Goal: Task Accomplishment & Management: Use online tool/utility

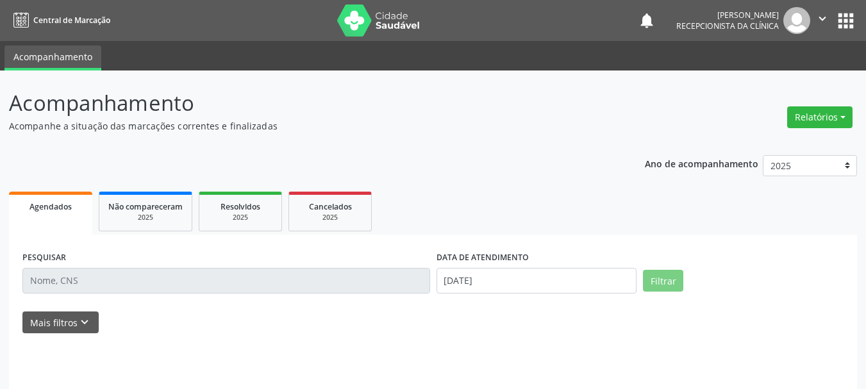
drag, startPoint x: 0, startPoint y: 0, endPoint x: 57, endPoint y: 263, distance: 269.0
click at [57, 246] on div "PESQUISAR DATA DE ATENDIMENTO [DATE] Filtrar UNIDADE DE REFERÊNCIA Selecione um…" at bounding box center [433, 325] width 848 height 181
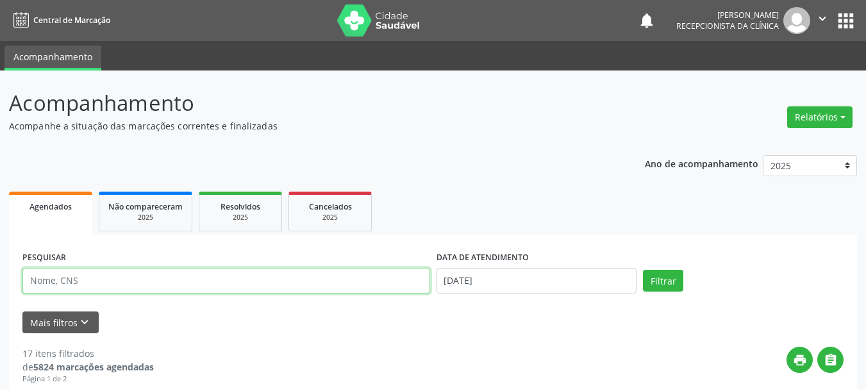
click at [50, 286] on input "text" at bounding box center [226, 281] width 408 height 26
type input "[PERSON_NAME]"
click at [643, 270] on button "Filtrar" at bounding box center [663, 281] width 40 height 22
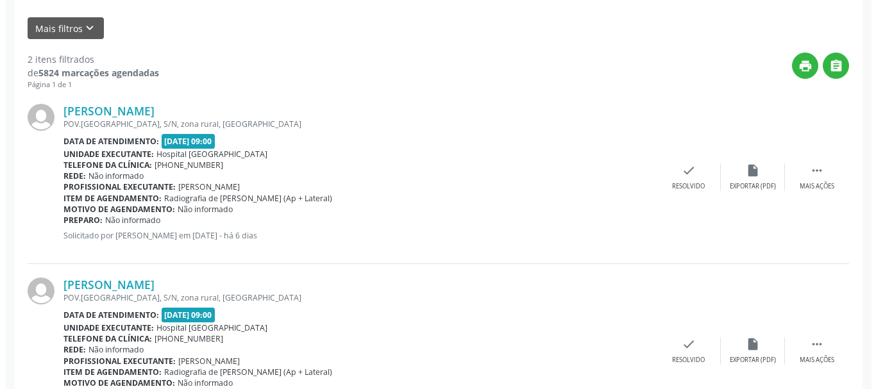
scroll to position [365, 0]
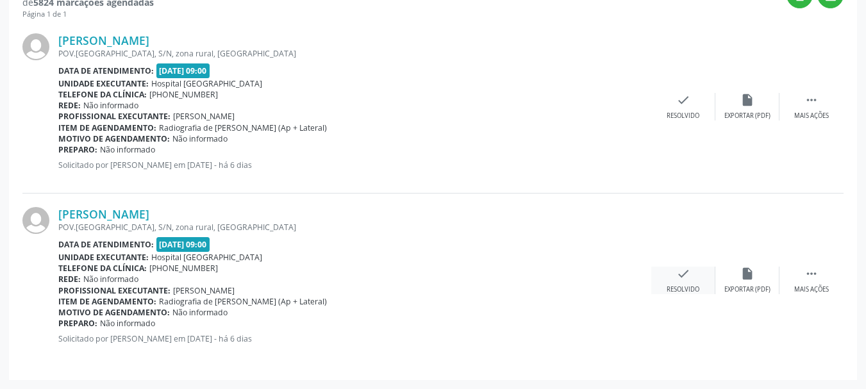
click at [685, 279] on icon "check" at bounding box center [683, 274] width 14 height 14
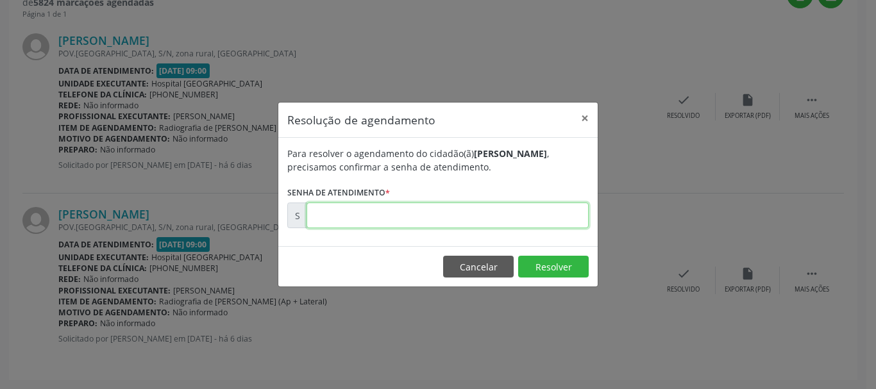
drag, startPoint x: 524, startPoint y: 213, endPoint x: 521, endPoint y: 222, distance: 8.9
click at [525, 215] on input "text" at bounding box center [447, 216] width 282 height 26
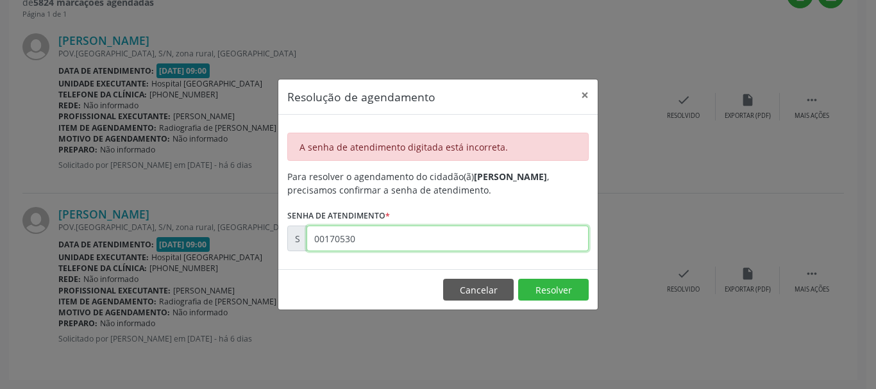
click at [408, 238] on input "00170530" at bounding box center [447, 239] width 282 height 26
type input "00170532"
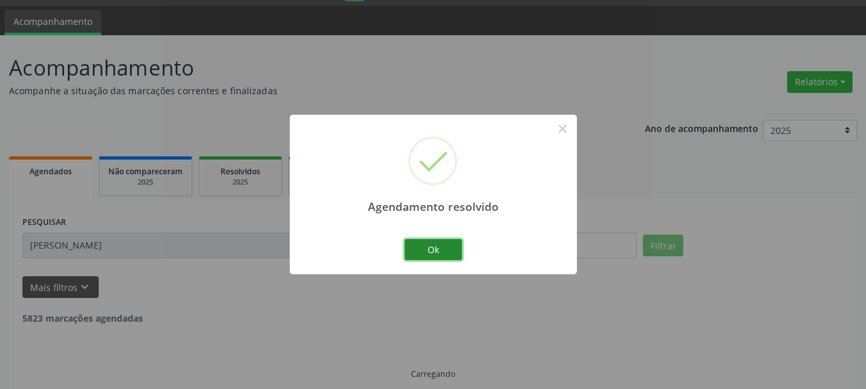
click at [442, 249] on button "Ok" at bounding box center [434, 250] width 58 height 22
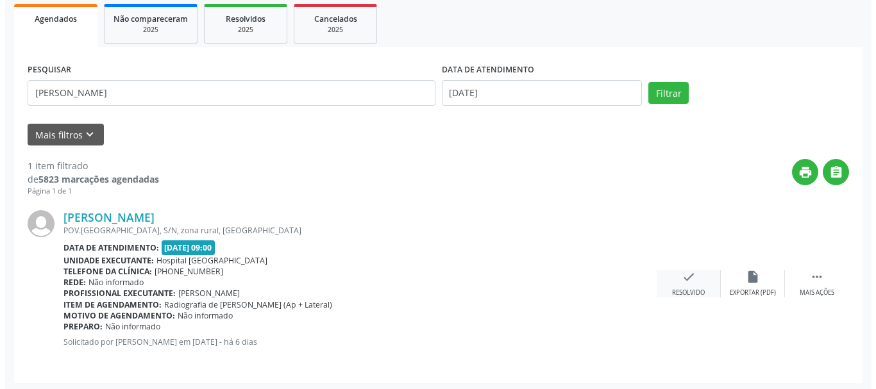
scroll to position [191, 0]
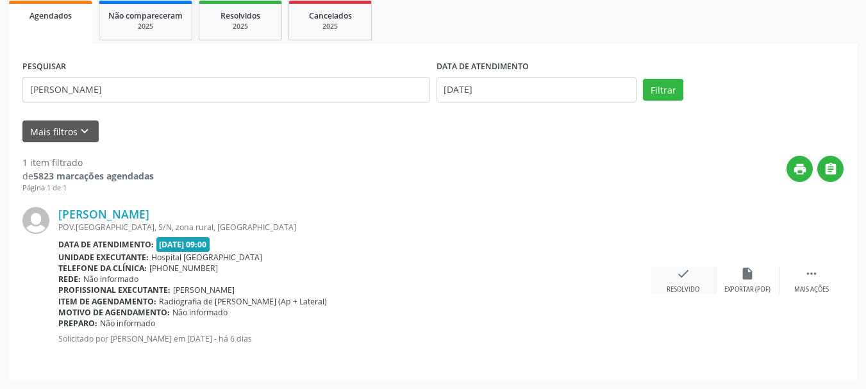
click at [683, 282] on div "check Resolvido" at bounding box center [683, 281] width 64 height 28
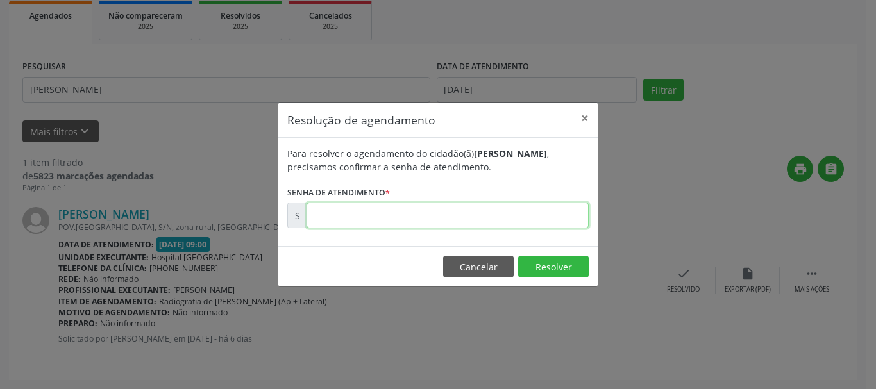
click at [550, 219] on input "text" at bounding box center [447, 216] width 282 height 26
type input "00170530"
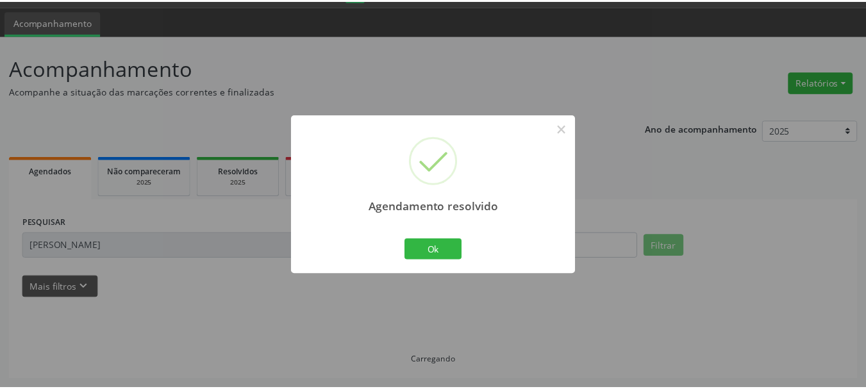
scroll to position [35, 0]
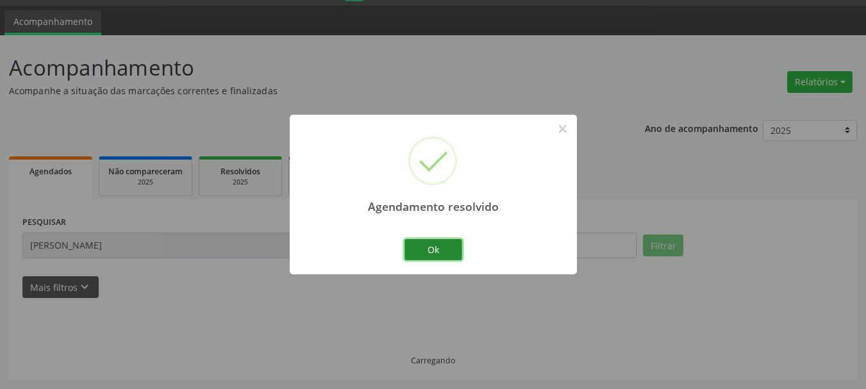
click at [419, 247] on button "Ok" at bounding box center [434, 250] width 58 height 22
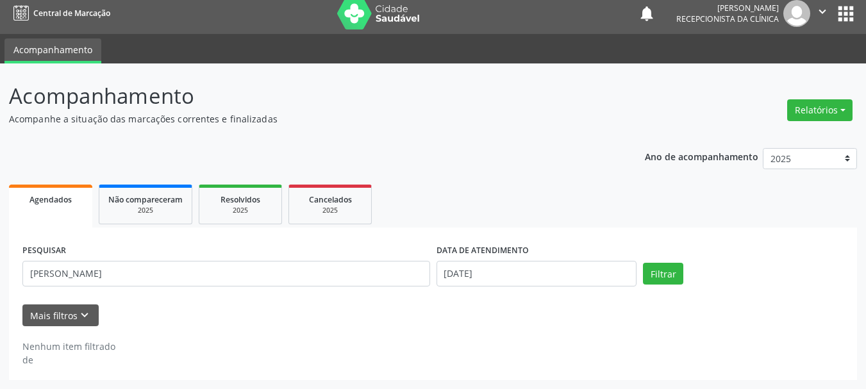
scroll to position [7, 0]
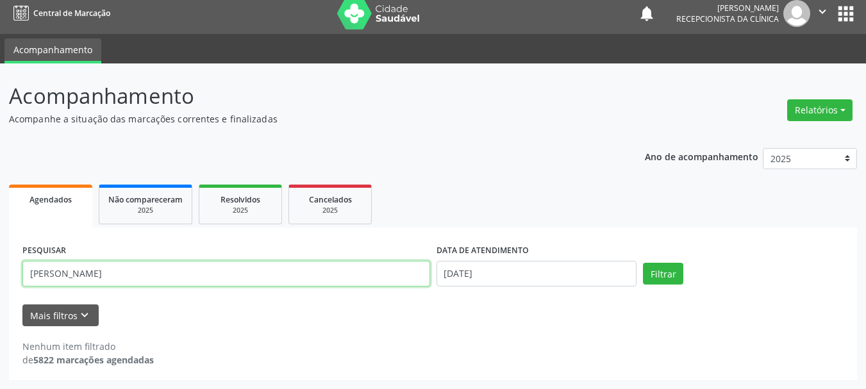
drag, startPoint x: 154, startPoint y: 274, endPoint x: 70, endPoint y: 270, distance: 84.1
click at [42, 259] on div "PESQUISAR [PERSON_NAME]" at bounding box center [226, 268] width 414 height 54
type input "m"
type input "muril"
click at [643, 263] on button "Filtrar" at bounding box center [663, 274] width 40 height 22
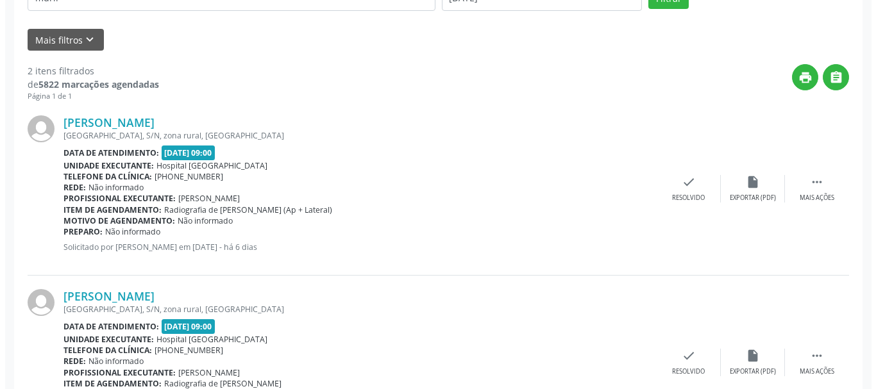
scroll to position [305, 0]
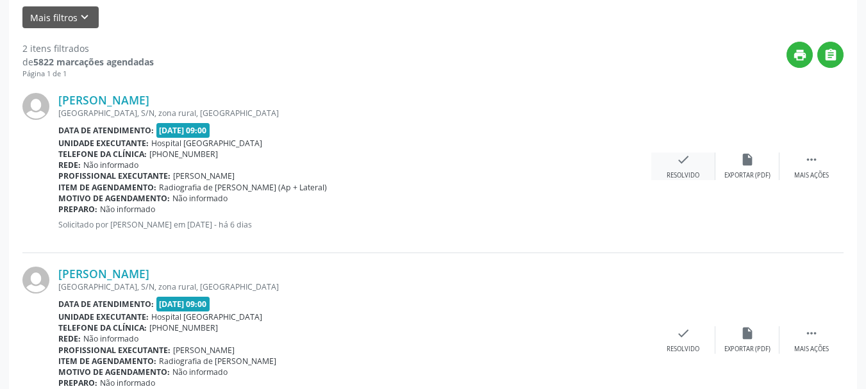
click at [696, 174] on div "Resolvido" at bounding box center [683, 175] width 33 height 9
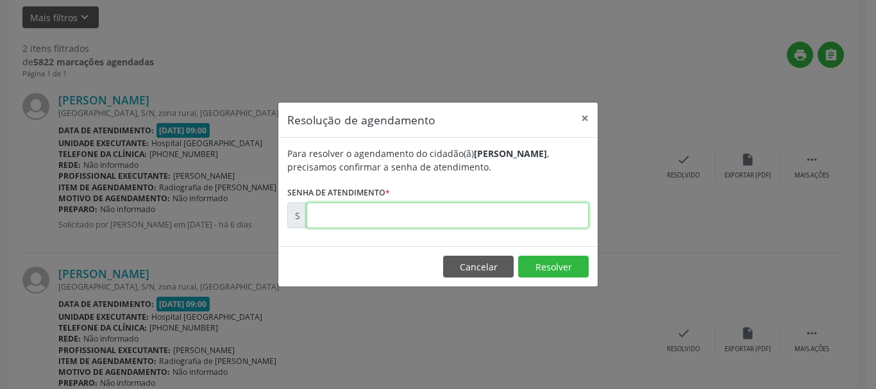
click at [470, 213] on input "text" at bounding box center [447, 216] width 282 height 26
type input "00170501"
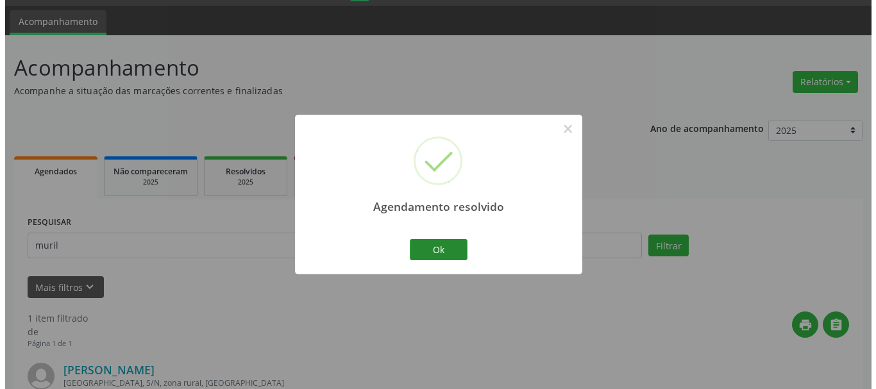
scroll to position [191, 0]
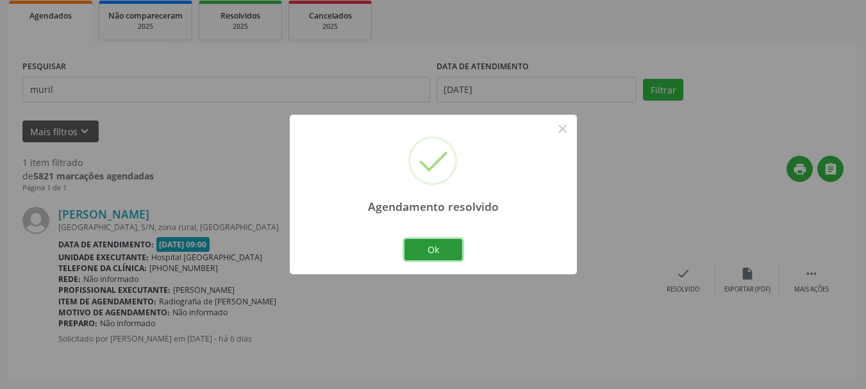
drag, startPoint x: 432, startPoint y: 249, endPoint x: 560, endPoint y: 259, distance: 128.6
click at [441, 249] on button "Ok" at bounding box center [434, 250] width 58 height 22
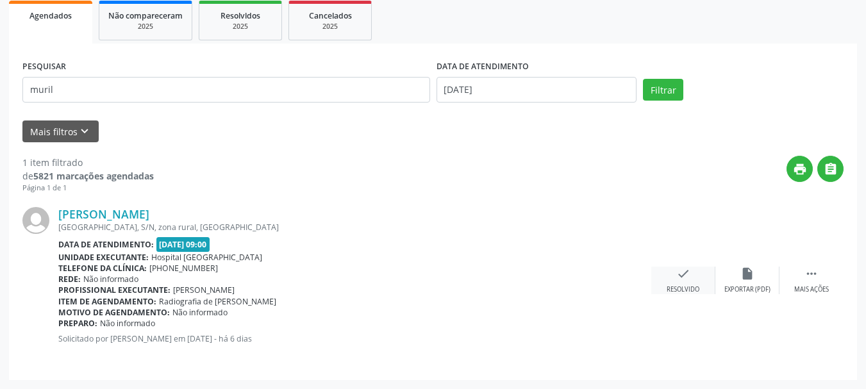
click at [677, 281] on div "check Resolvido" at bounding box center [683, 281] width 64 height 28
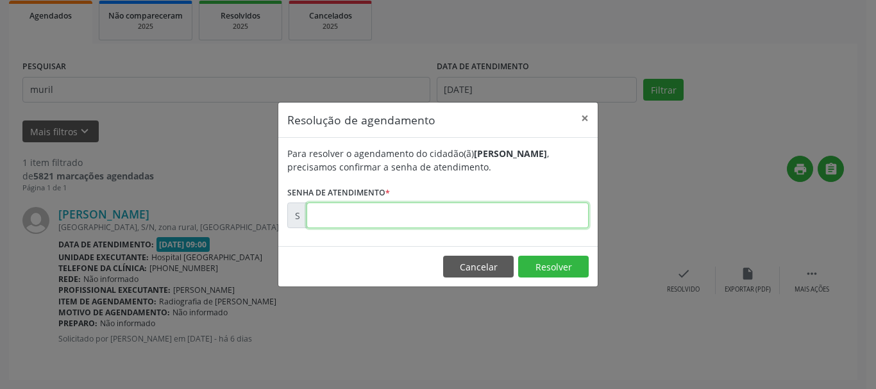
click at [563, 215] on input "text" at bounding box center [447, 216] width 282 height 26
type input "00170524"
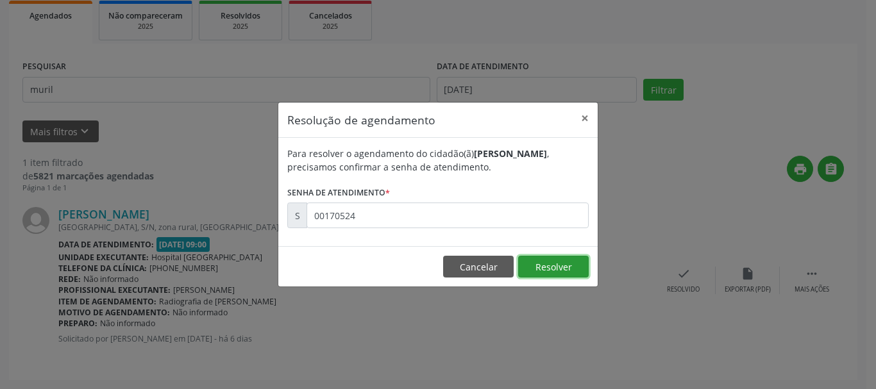
click at [534, 265] on button "Resolver" at bounding box center [553, 267] width 71 height 22
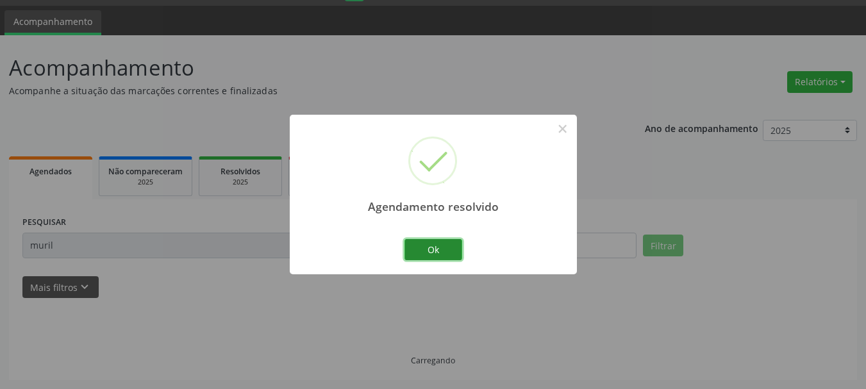
click at [441, 247] on button "Ok" at bounding box center [434, 250] width 58 height 22
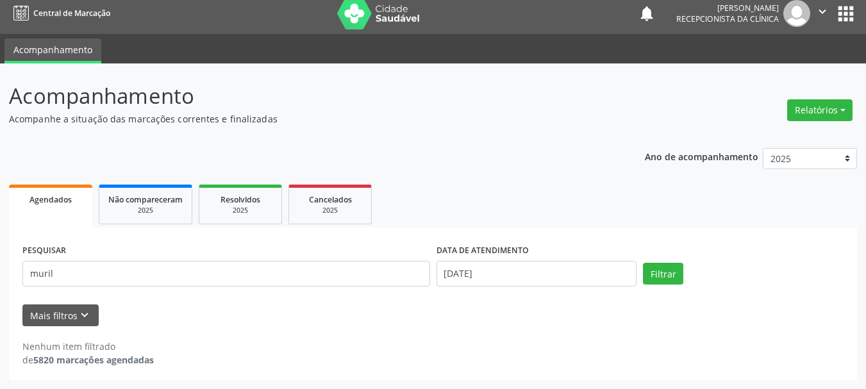
scroll to position [7, 0]
